Goal: Download file/media

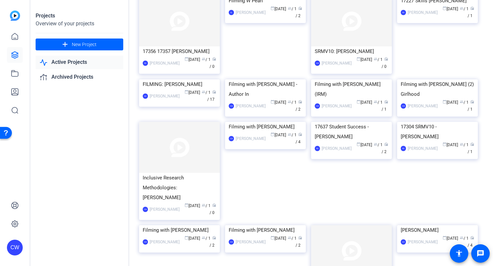
scroll to position [169, 0]
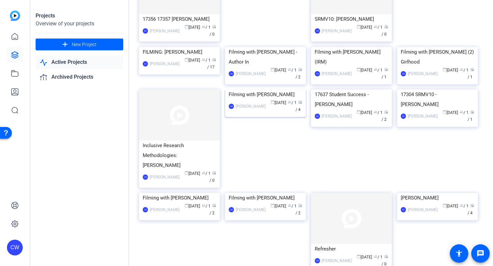
click at [277, 90] on img at bounding box center [265, 90] width 81 height 0
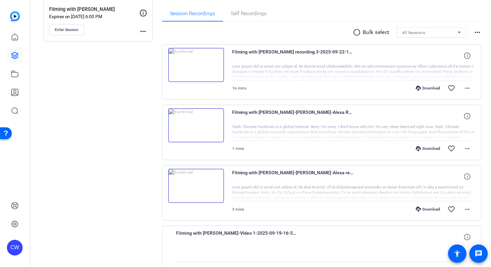
scroll to position [77, 0]
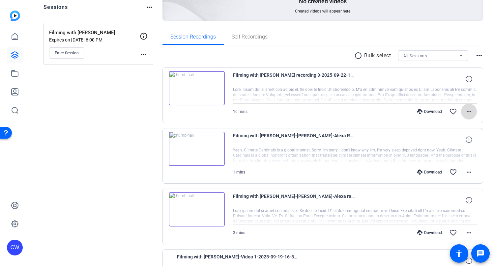
click at [467, 111] on mat-icon "more_horiz" at bounding box center [469, 112] width 8 height 8
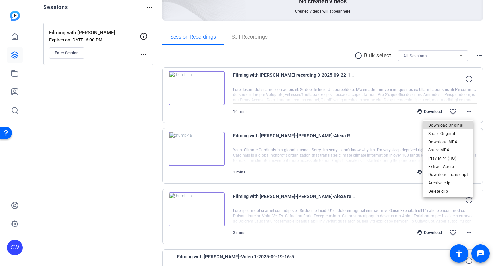
click at [458, 125] on span "Download Original" at bounding box center [448, 125] width 40 height 8
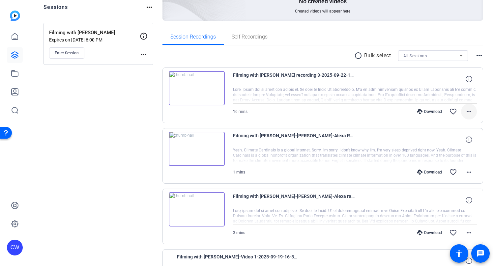
click at [467, 110] on mat-icon "more_horiz" at bounding box center [469, 112] width 8 height 8
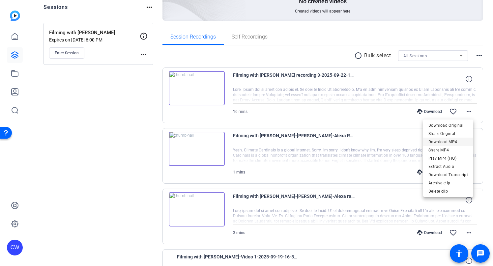
click at [457, 140] on span "Download MP4" at bounding box center [448, 142] width 40 height 8
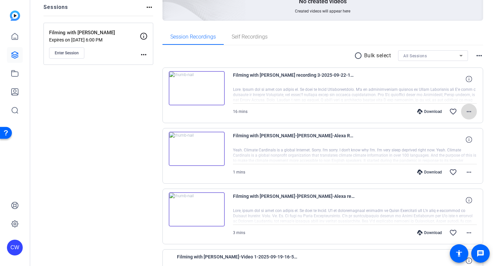
click at [465, 110] on mat-icon "more_horiz" at bounding box center [469, 112] width 8 height 8
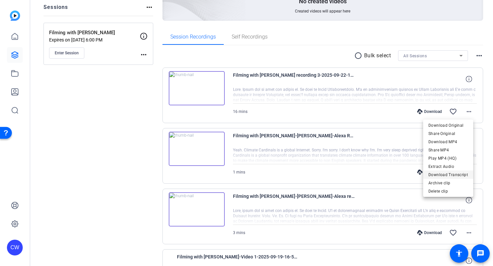
click at [462, 174] on span "Download Transcript" at bounding box center [448, 175] width 40 height 8
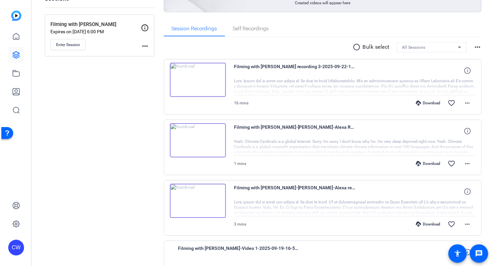
scroll to position [49, 0]
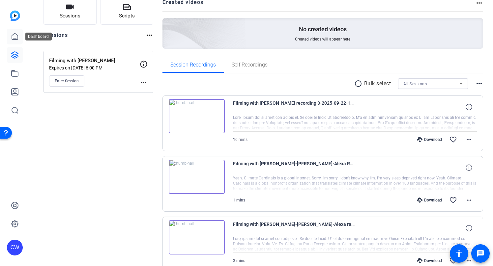
click at [14, 36] on icon at bounding box center [15, 37] width 8 height 8
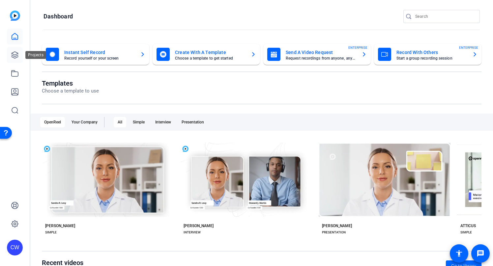
click at [16, 56] on icon at bounding box center [15, 55] width 7 height 7
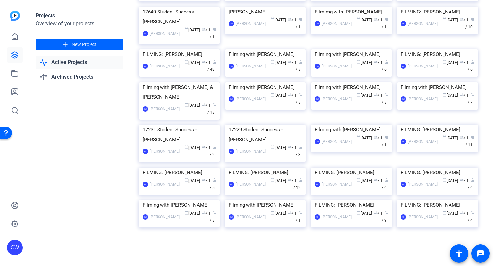
scroll to position [592, 0]
click at [191, 82] on img at bounding box center [179, 82] width 81 height 0
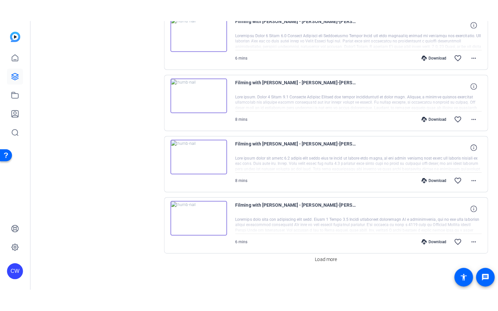
scroll to position [521, 0]
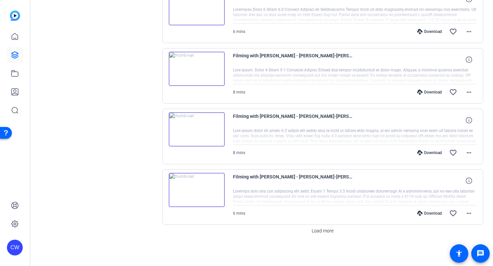
click at [195, 129] on img at bounding box center [197, 129] width 56 height 34
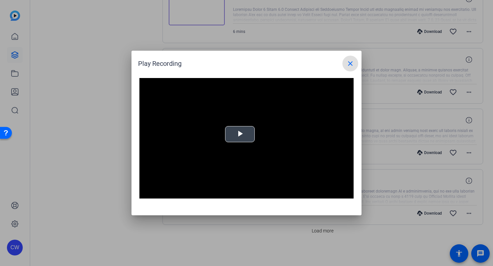
click at [240, 134] on span "Video Player" at bounding box center [240, 134] width 0 height 0
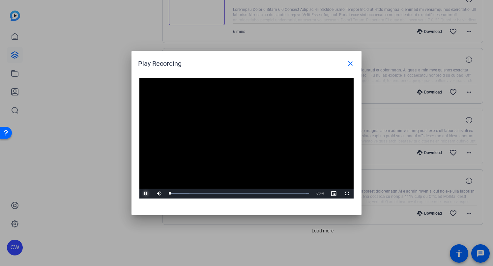
click at [146, 194] on span "Video Player" at bounding box center [145, 194] width 13 height 0
click at [347, 194] on span "Video Player" at bounding box center [346, 194] width 13 height 0
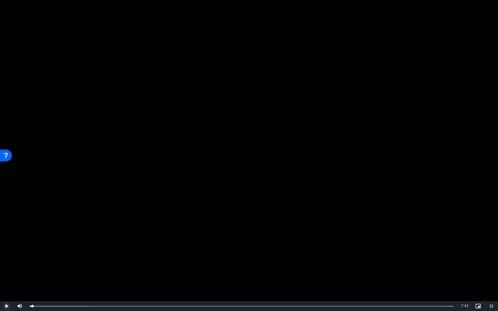
click at [5, 266] on span "Video Player" at bounding box center [6, 306] width 13 height 0
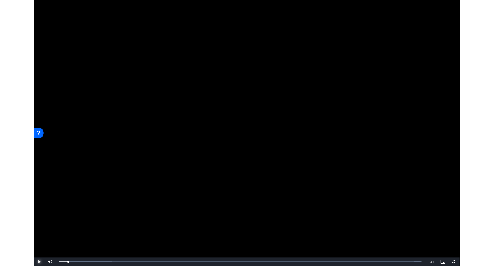
scroll to position [521, 0]
